Goal: Obtain resource: Download file/media

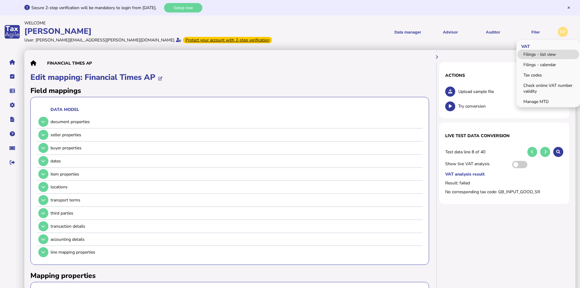
click at [542, 54] on link "Filings - list view" at bounding box center [548, 54] width 62 height 9
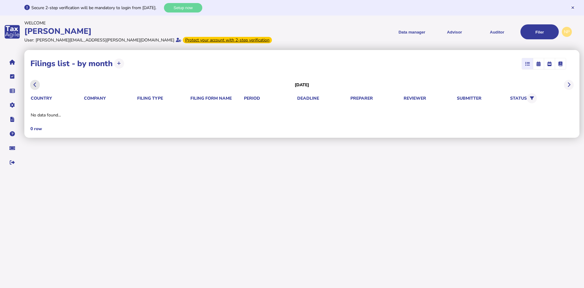
click at [35, 85] on icon at bounding box center [34, 85] width 3 height 0
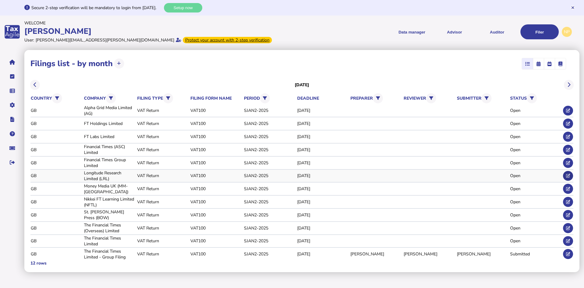
click at [567, 173] on icon at bounding box center [568, 175] width 4 height 4
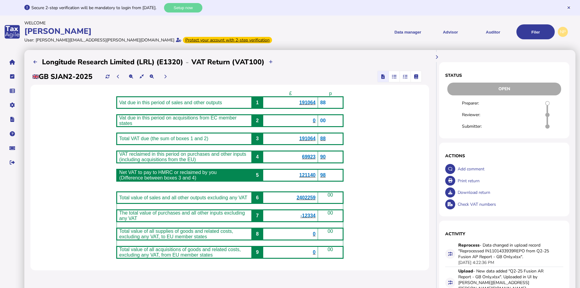
click at [316, 159] on span "69923" at bounding box center [309, 156] width 14 height 5
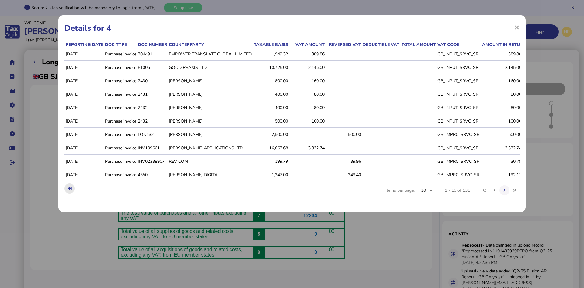
click at [68, 190] on icon at bounding box center [70, 188] width 4 height 4
click at [518, 28] on span "×" at bounding box center [517, 27] width 5 height 12
